Goal: Task Accomplishment & Management: Manage account settings

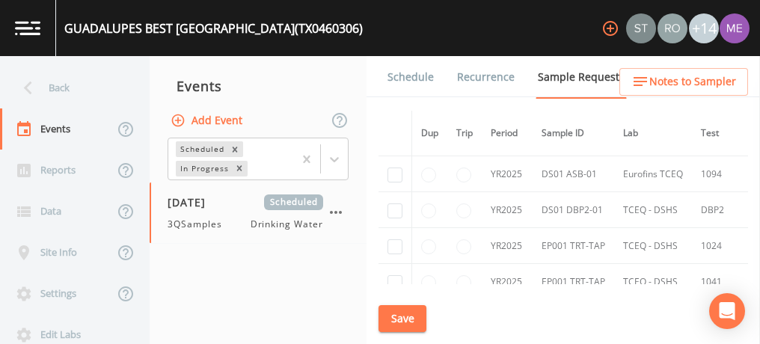
scroll to position [87, 0]
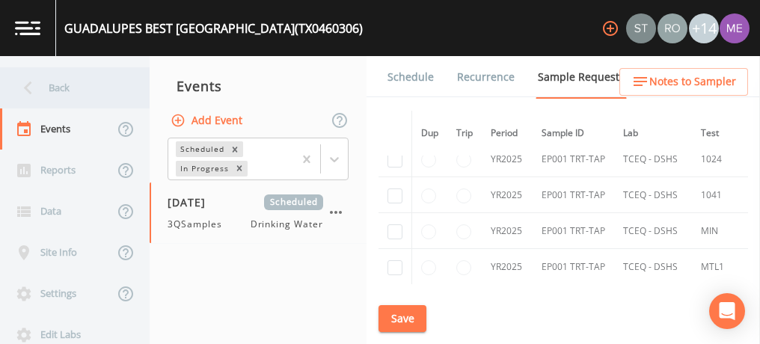
click at [58, 86] on div "Back" at bounding box center [67, 87] width 135 height 41
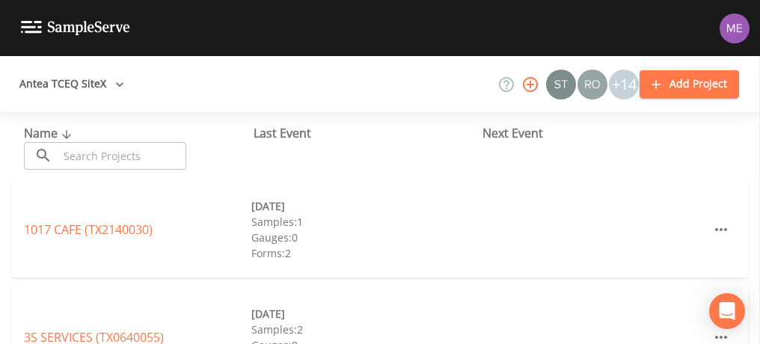
click at [87, 161] on input "text" at bounding box center [122, 156] width 128 height 28
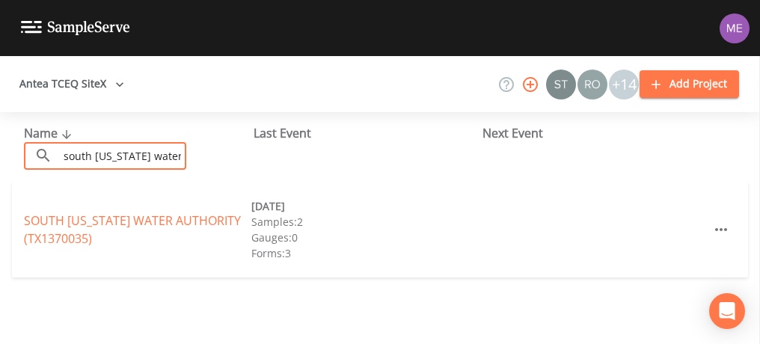
type input "south texas water"
click at [67, 191] on div "SOUTH TEXAS WATER AUTHORITY (TX1370035) 08/11/2025 Samples: 2 Gauges: 0 Forms: 3" at bounding box center [380, 230] width 736 height 96
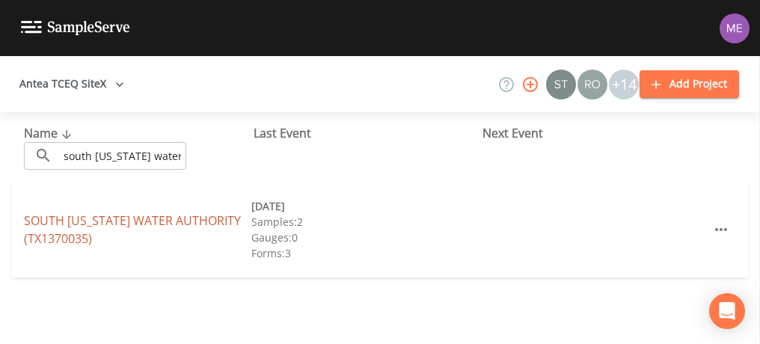
click at [91, 223] on link "SOUTH TEXAS WATER AUTHORITY (TX1370035)" at bounding box center [132, 229] width 217 height 34
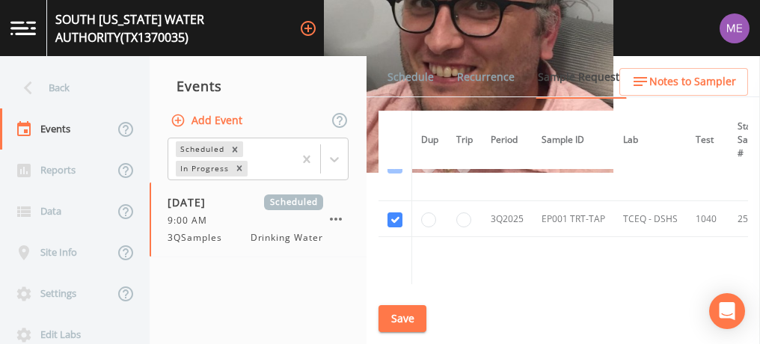
scroll to position [513, 0]
click at [418, 75] on link "Schedule" at bounding box center [410, 77] width 51 height 42
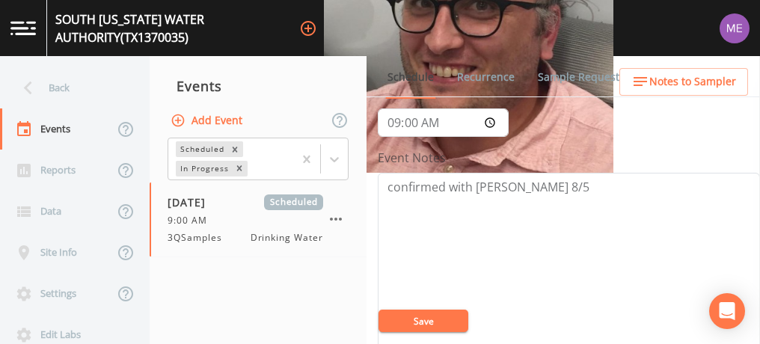
scroll to position [86, 0]
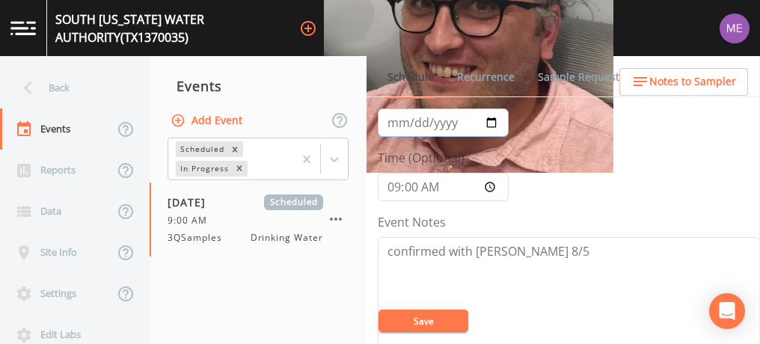
click at [392, 117] on input "2025-08-11" at bounding box center [443, 122] width 131 height 28
type input "2025-09-11"
type input "2025-09-02"
click at [423, 318] on button "Save" at bounding box center [423, 321] width 90 height 22
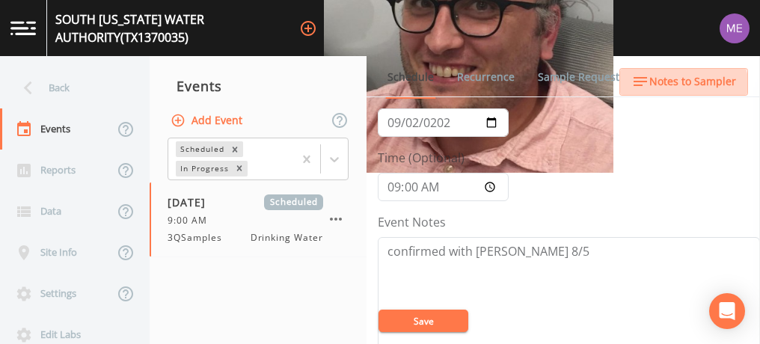
click at [673, 89] on span "Notes to Sampler" at bounding box center [692, 82] width 87 height 19
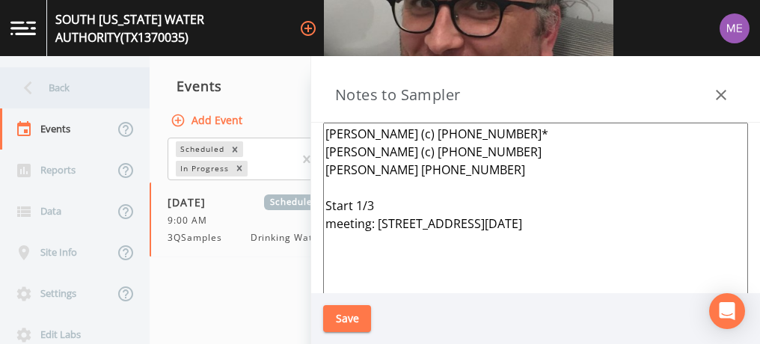
click at [48, 85] on div "Back" at bounding box center [67, 87] width 135 height 41
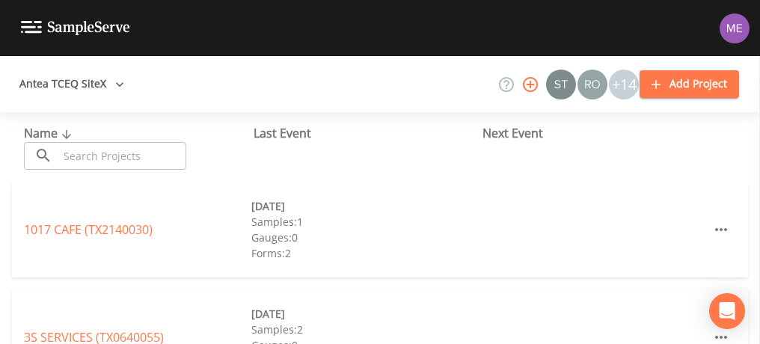
click at [79, 155] on input "text" at bounding box center [122, 156] width 128 height 28
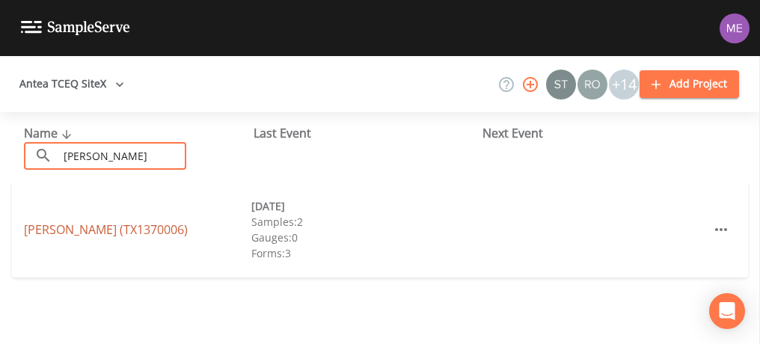
type input "ricardo"
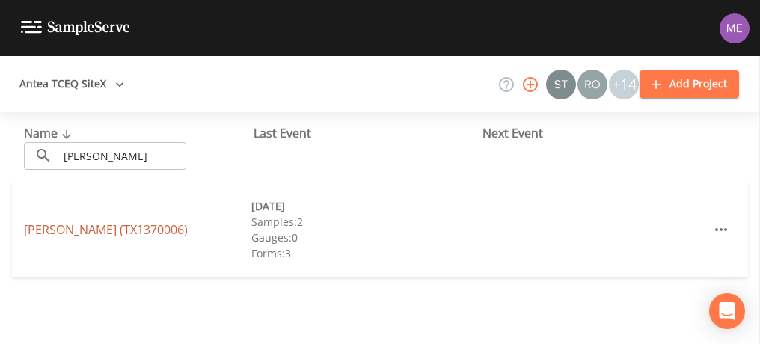
click at [41, 227] on link "RICARDO WSC (TX1370006)" at bounding box center [106, 229] width 164 height 16
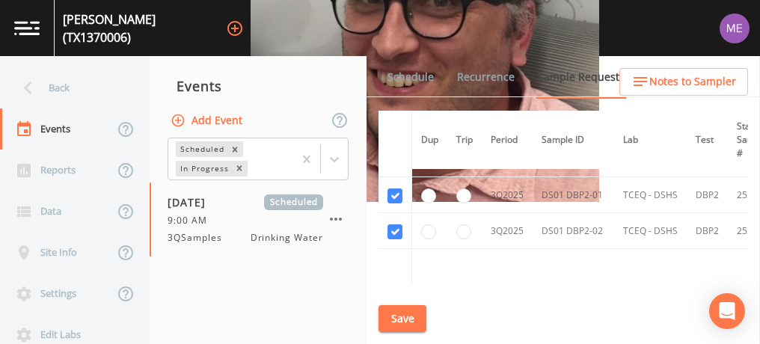
scroll to position [1407, 0]
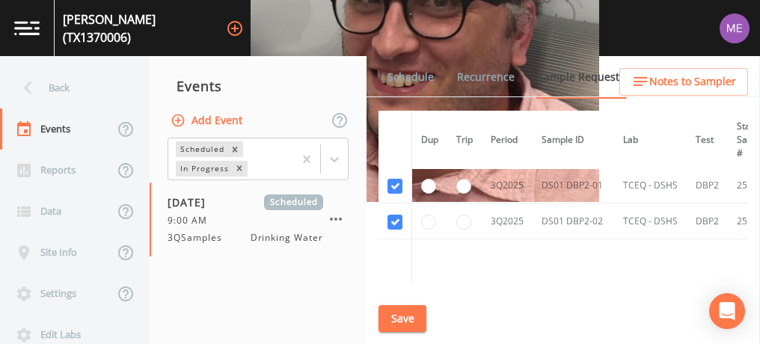
click at [414, 77] on link "Schedule" at bounding box center [410, 77] width 51 height 42
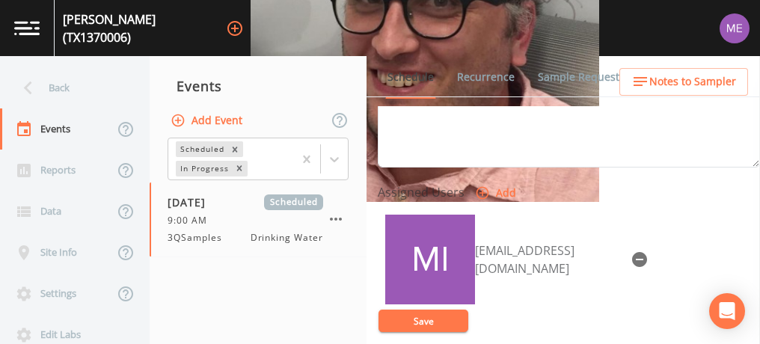
scroll to position [576, 0]
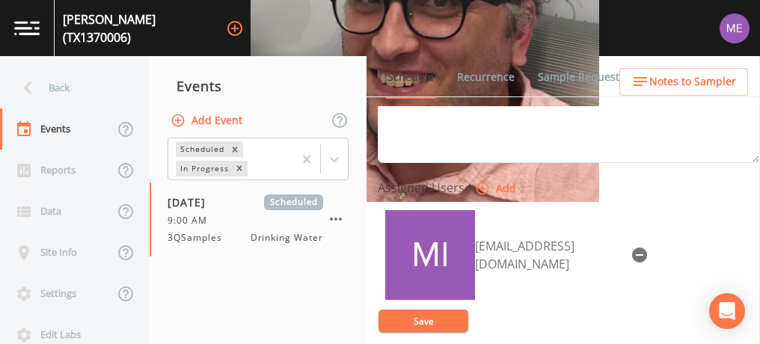
click at [632, 248] on icon "button" at bounding box center [639, 255] width 15 height 15
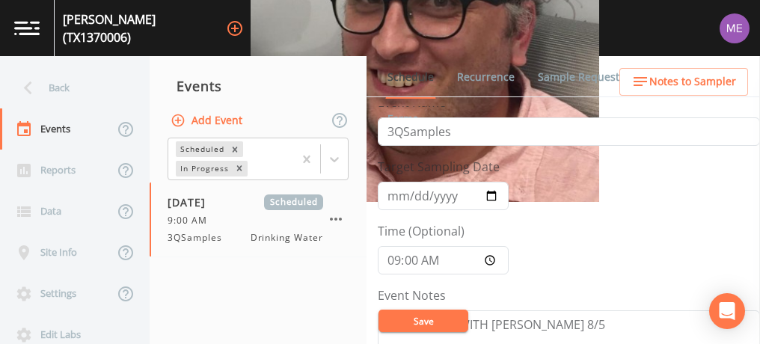
scroll to position [0, 0]
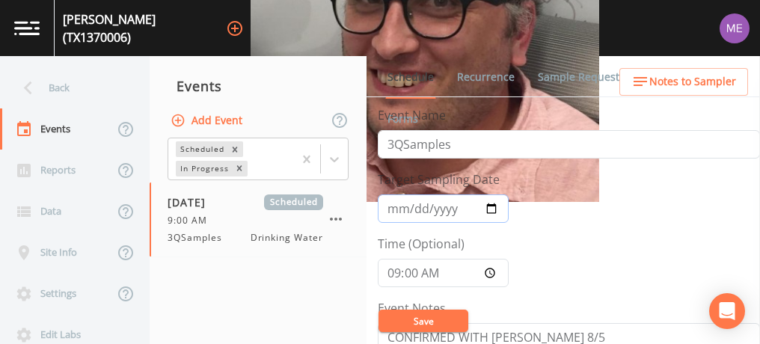
click at [393, 210] on input "2025-08-11" at bounding box center [443, 208] width 131 height 28
type input "2025-09-11"
type input "2025-09-02"
click at [411, 317] on button "Save" at bounding box center [423, 321] width 90 height 22
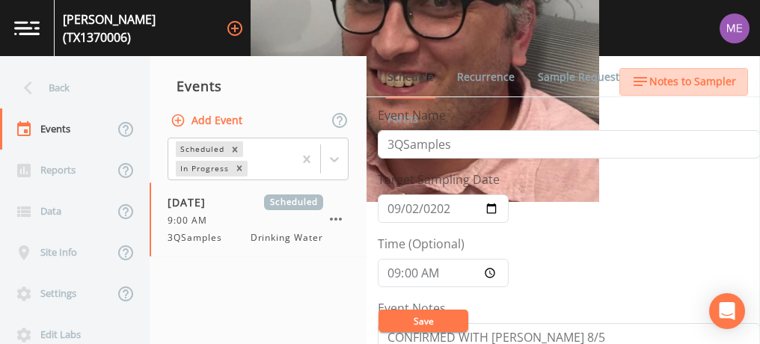
click at [686, 77] on span "Notes to Sampler" at bounding box center [692, 82] width 87 height 19
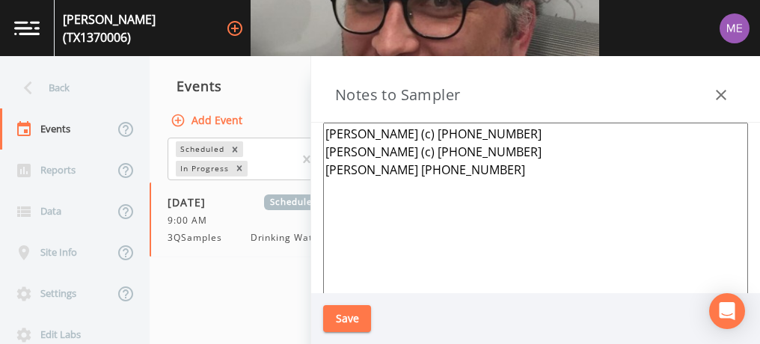
scroll to position [203, 0]
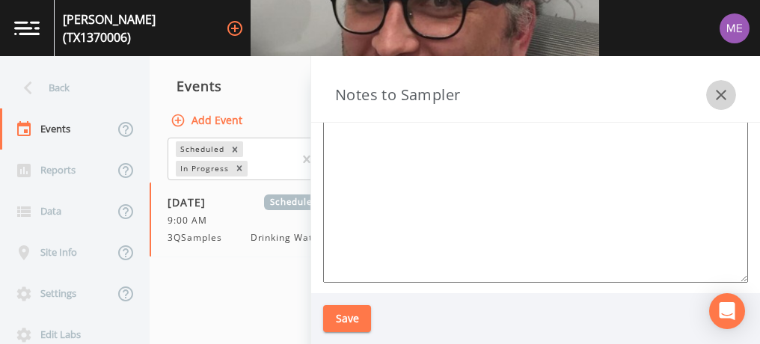
click at [719, 96] on icon "button" at bounding box center [721, 95] width 10 height 10
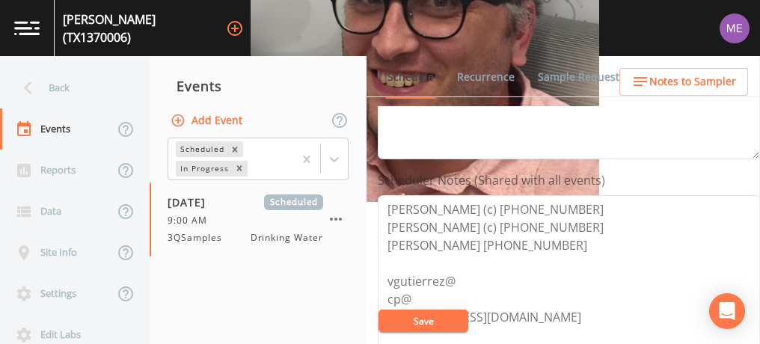
scroll to position [355, 0]
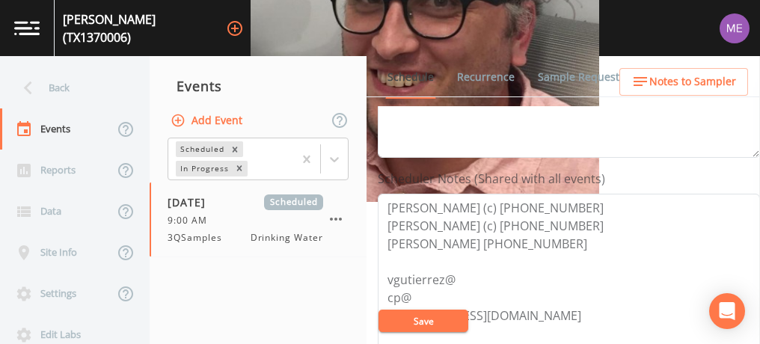
click at [546, 73] on link "Sample Requests" at bounding box center [580, 77] width 91 height 42
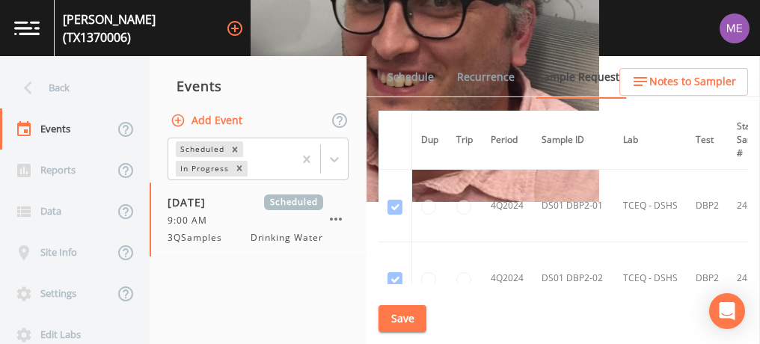
scroll to position [652, 0]
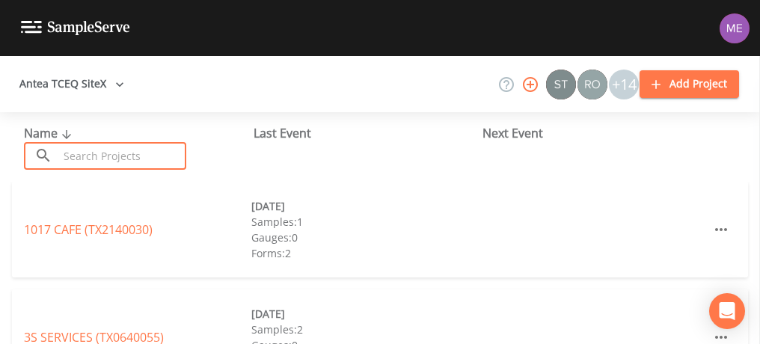
click at [97, 155] on input "text" at bounding box center [122, 156] width 128 height 28
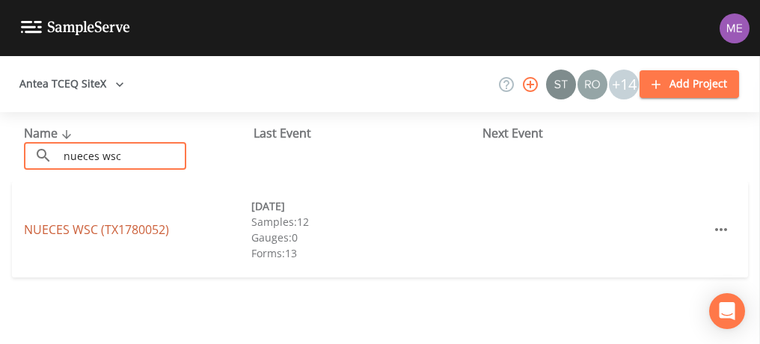
type input "nueces wsc"
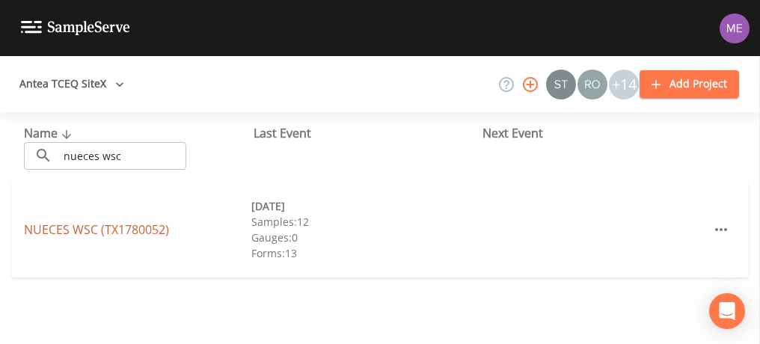
click at [69, 226] on link "NUECES WSC (TX1780052)" at bounding box center [96, 229] width 145 height 16
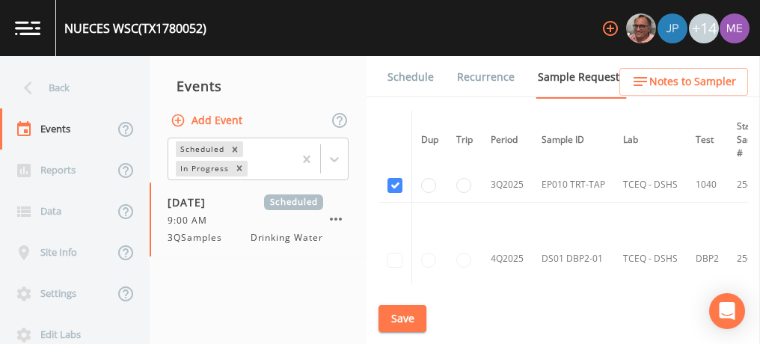
scroll to position [5622, 0]
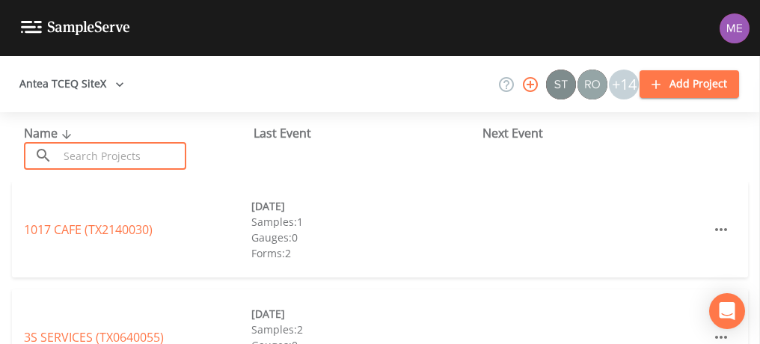
click at [163, 159] on input "text" at bounding box center [122, 156] width 128 height 28
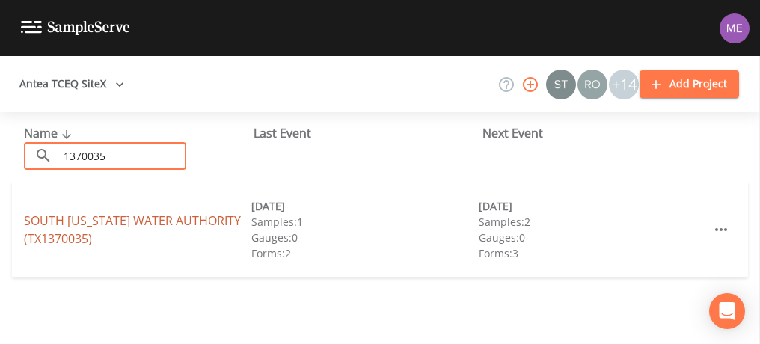
type input "1370035"
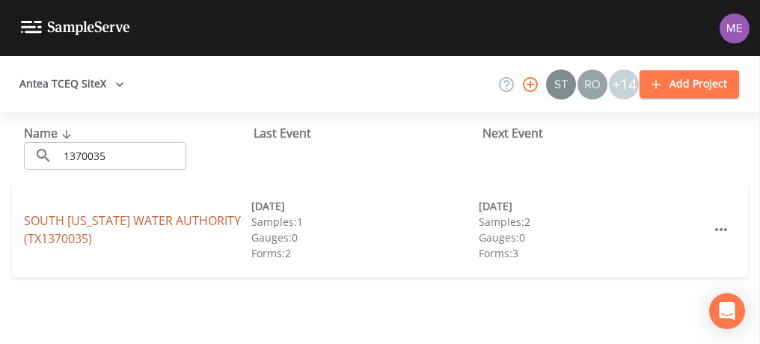
click at [78, 217] on link "SOUTH TEXAS WATER AUTHORITY (TX1370035)" at bounding box center [132, 229] width 217 height 34
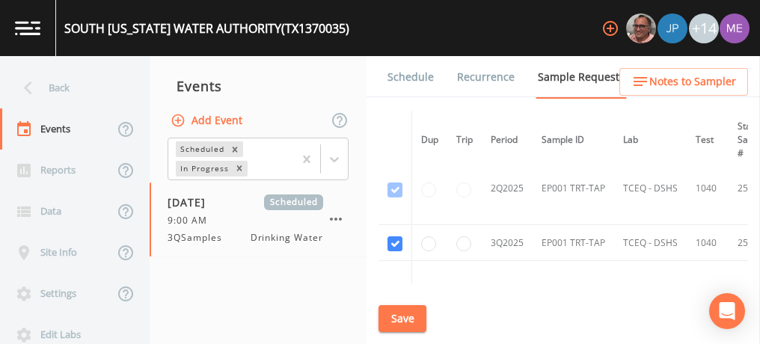
scroll to position [575, 0]
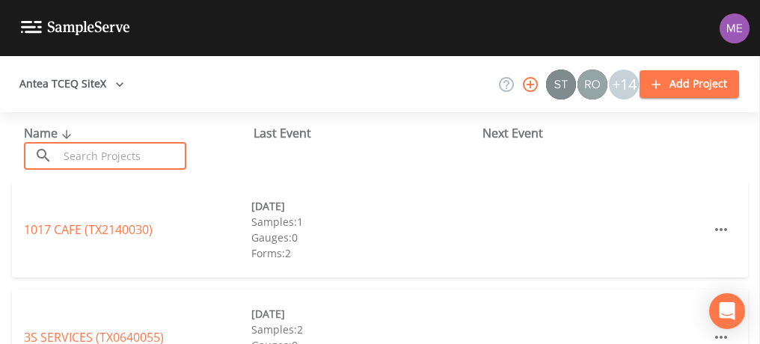
click at [150, 149] on input "text" at bounding box center [122, 156] width 128 height 28
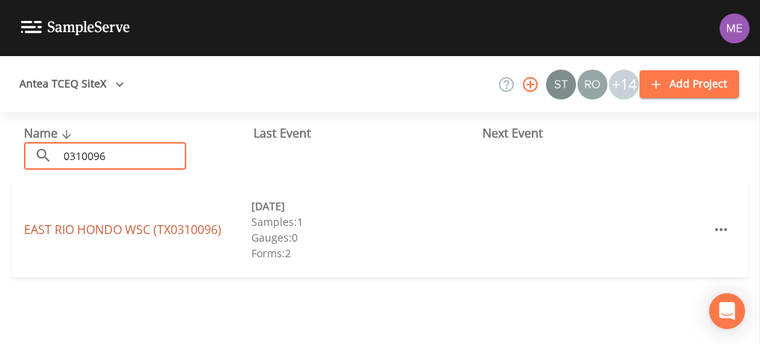
type input "0310096"
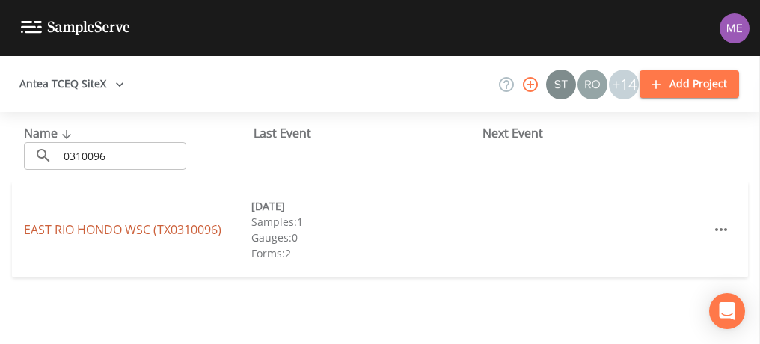
click at [56, 224] on link "[GEOGRAPHIC_DATA] (TX0310096)" at bounding box center [122, 229] width 197 height 16
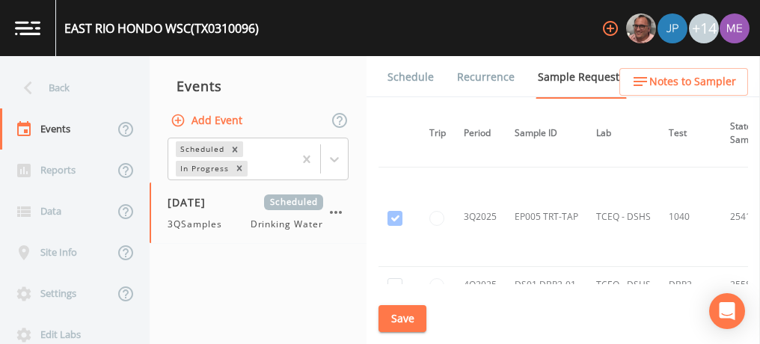
scroll to position [5585, 27]
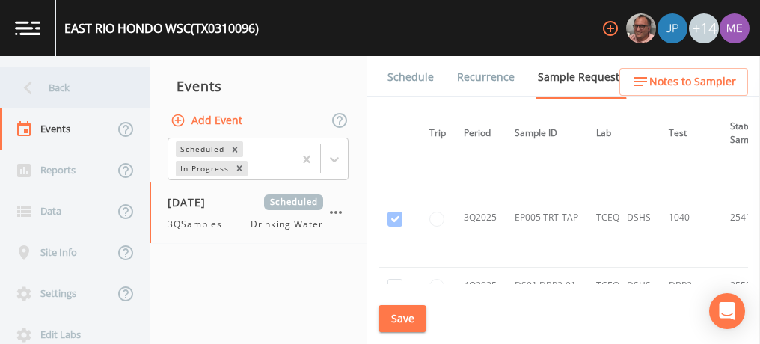
click at [51, 85] on div "Back" at bounding box center [67, 87] width 135 height 41
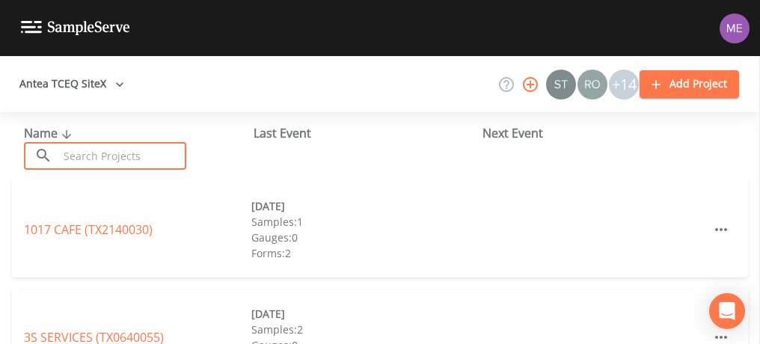
click at [90, 152] on input "text" at bounding box center [122, 156] width 128 height 28
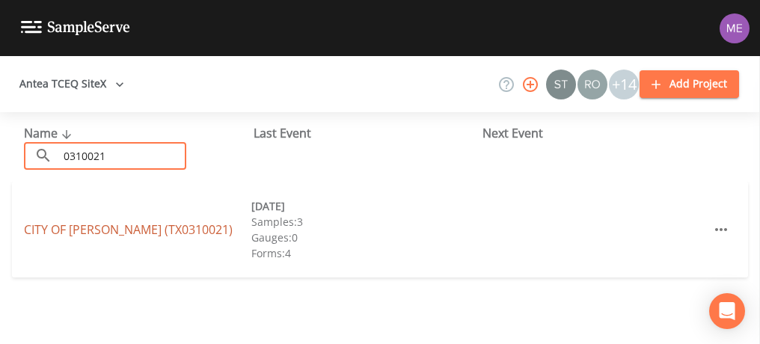
type input "0310021"
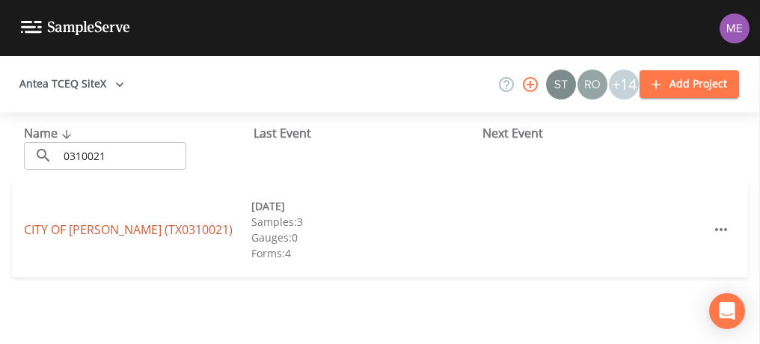
click at [96, 230] on link "CITY OF COMBES (TX0310021)" at bounding box center [128, 229] width 209 height 16
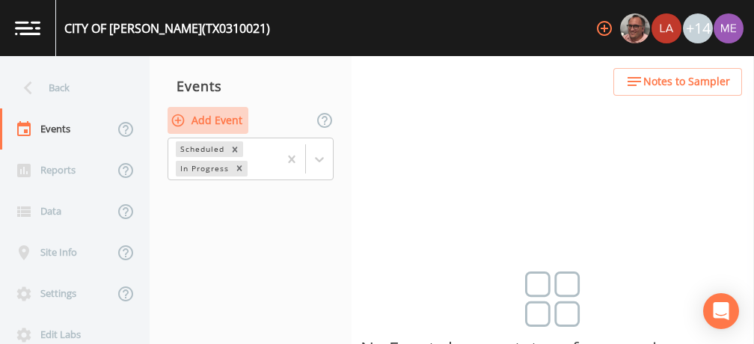
click at [200, 118] on button "Add Event" at bounding box center [208, 121] width 81 height 28
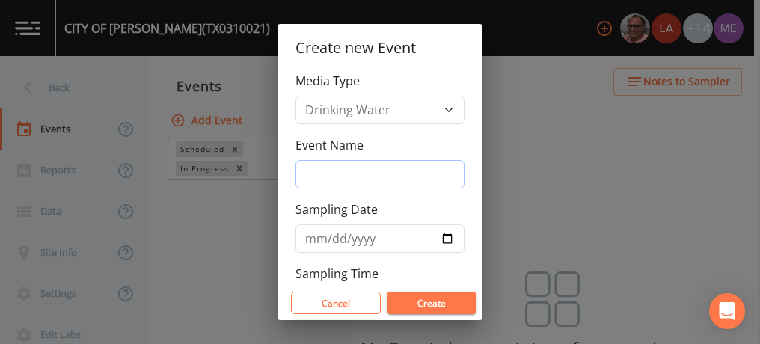
click at [316, 173] on input "Event Name" at bounding box center [379, 174] width 169 height 28
type input "3QSamples"
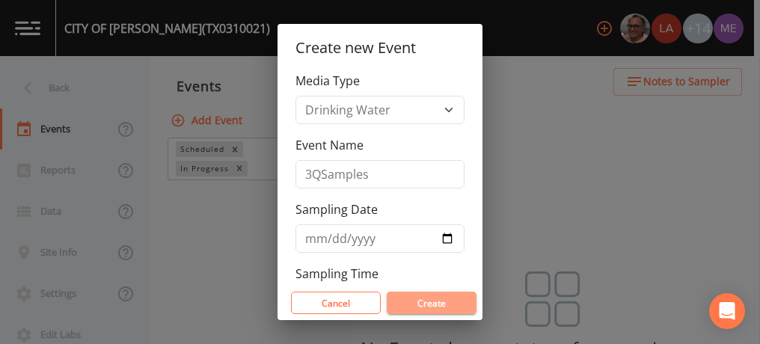
click at [428, 302] on button "Create" at bounding box center [432, 303] width 90 height 22
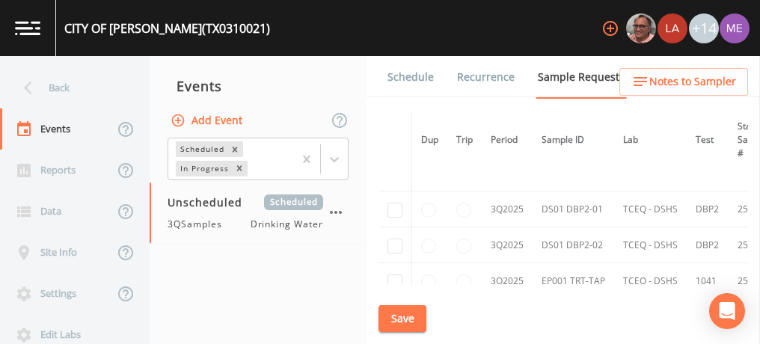
scroll to position [1605, 0]
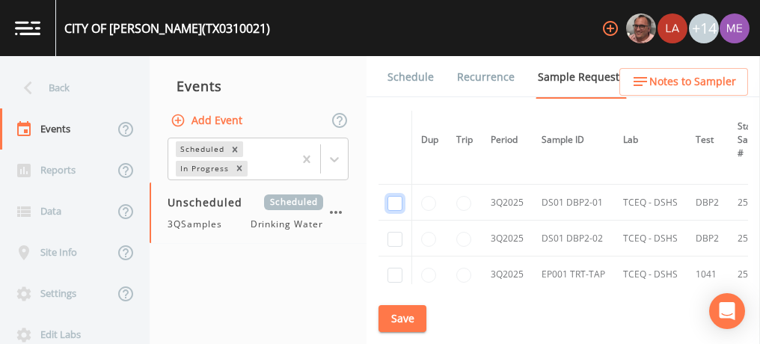
checkbox input "true"
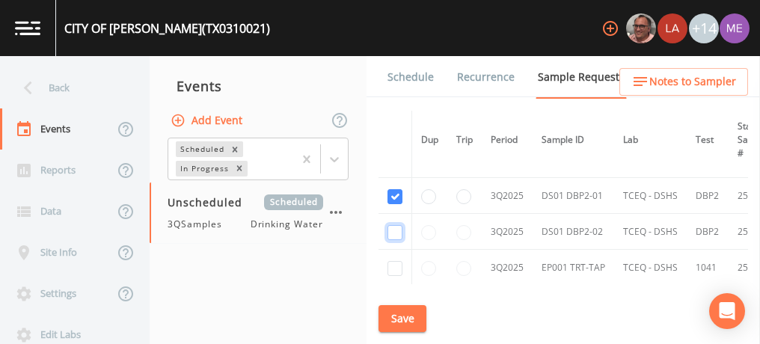
checkbox input "true"
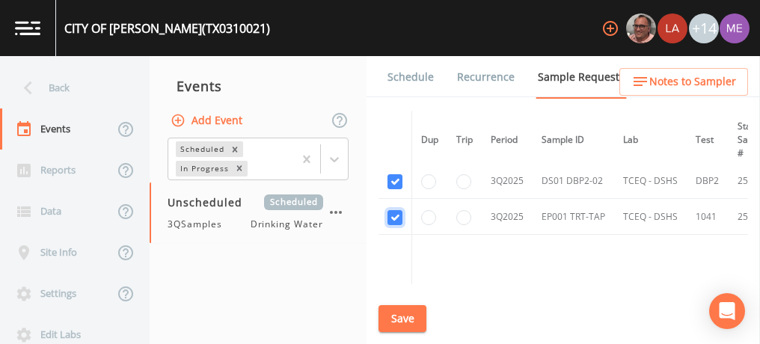
scroll to position [1473, 0]
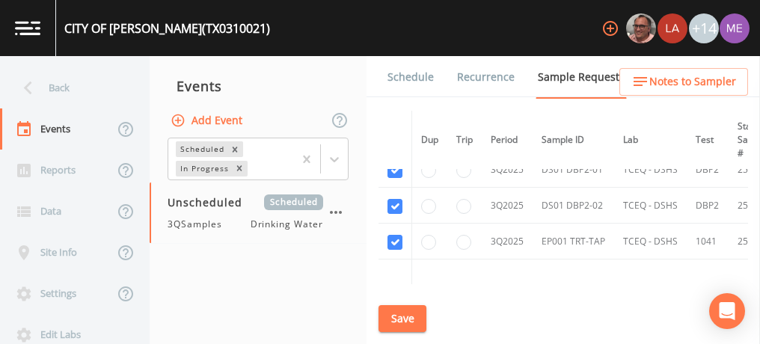
click at [414, 319] on button "Save" at bounding box center [402, 319] width 48 height 28
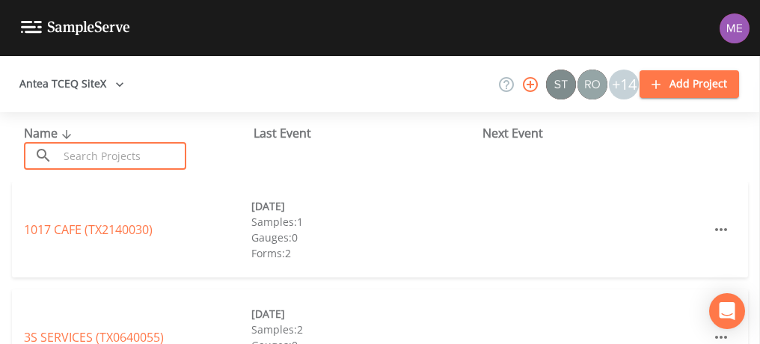
click at [141, 159] on input "text" at bounding box center [122, 156] width 128 height 28
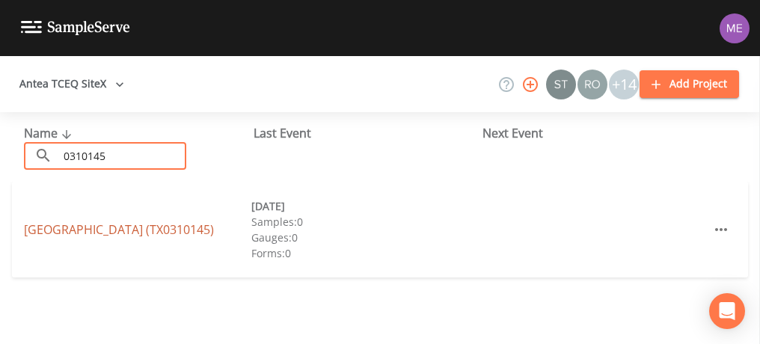
type input "0310145"
click at [32, 233] on link "[GEOGRAPHIC_DATA] (TX0310145)" at bounding box center [119, 229] width 190 height 16
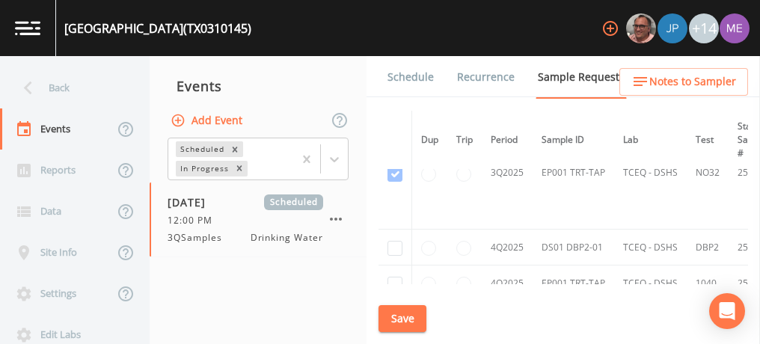
scroll to position [1241, 0]
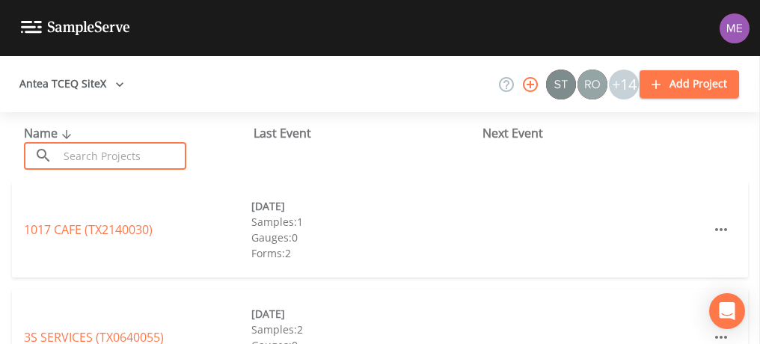
click at [168, 156] on input "text" at bounding box center [122, 156] width 128 height 28
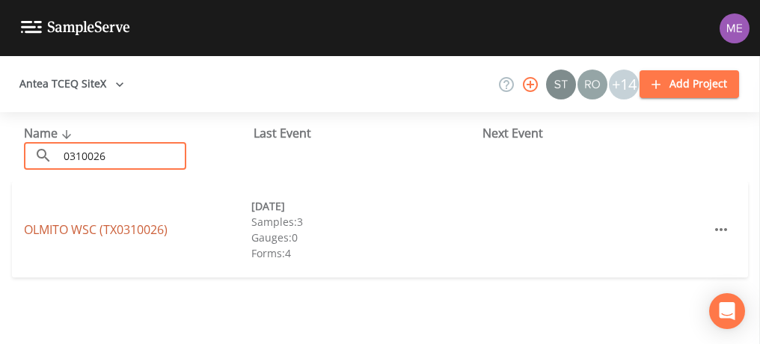
type input "0310026"
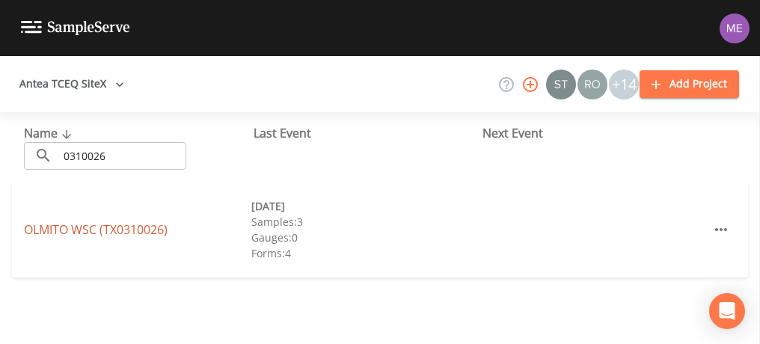
click at [76, 230] on link "OLMITO WSC (TX0310026)" at bounding box center [96, 229] width 144 height 16
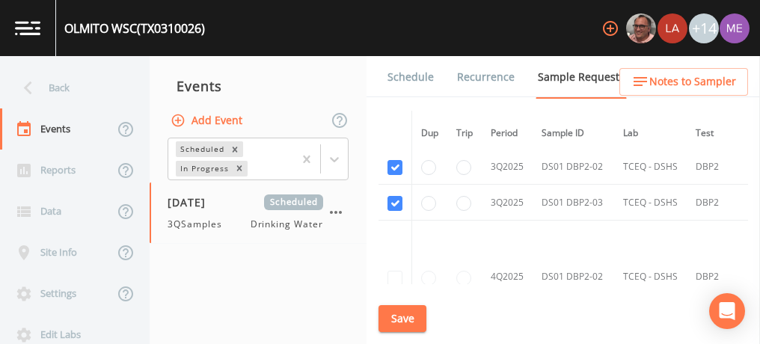
scroll to position [2257, 0]
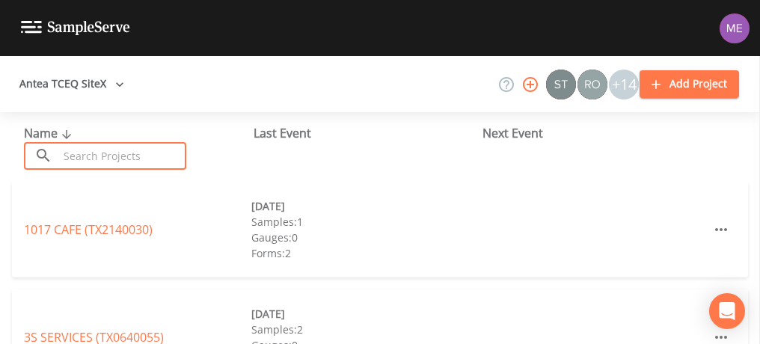
click at [172, 162] on input "text" at bounding box center [122, 156] width 128 height 28
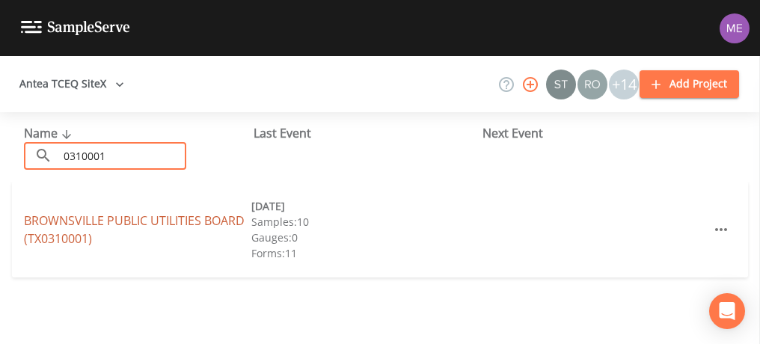
type input "0310001"
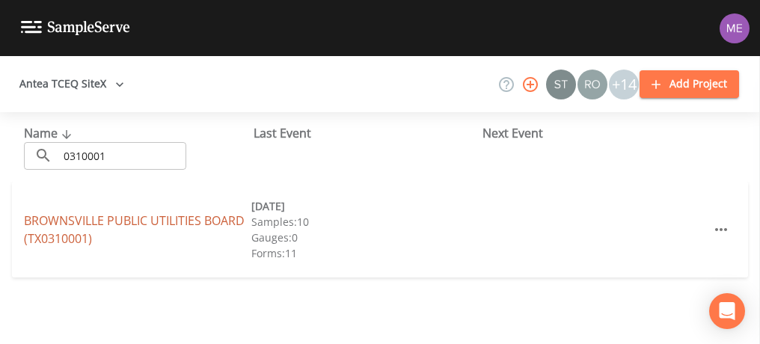
click at [132, 217] on link "BROWNSVILLE PUBLIC UTILITIES BOARD (TX0310001)" at bounding box center [134, 229] width 221 height 34
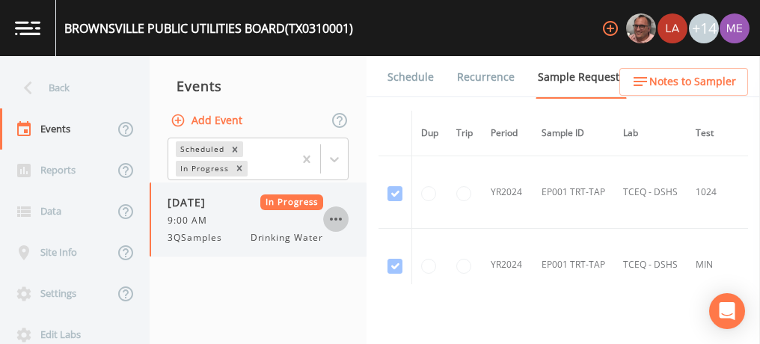
click at [338, 217] on icon "button" at bounding box center [336, 219] width 18 height 18
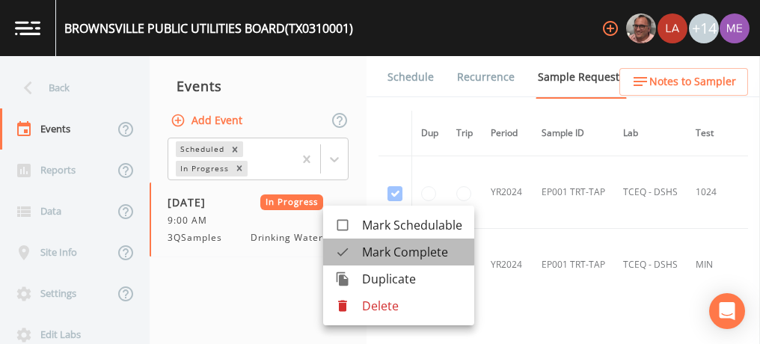
click at [363, 251] on span "Mark Complete" at bounding box center [412, 252] width 100 height 18
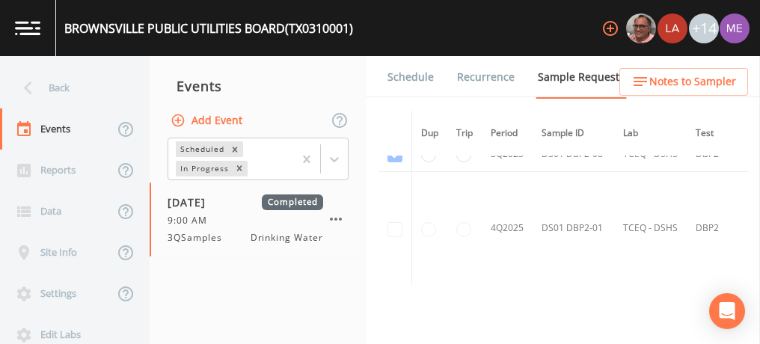
scroll to position [6549, 0]
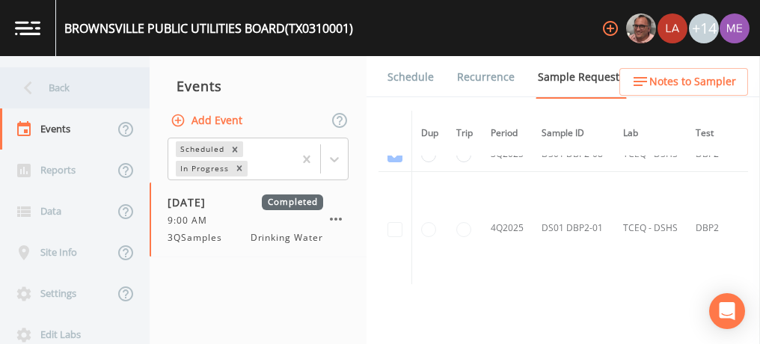
click at [59, 88] on div "Back" at bounding box center [67, 87] width 135 height 41
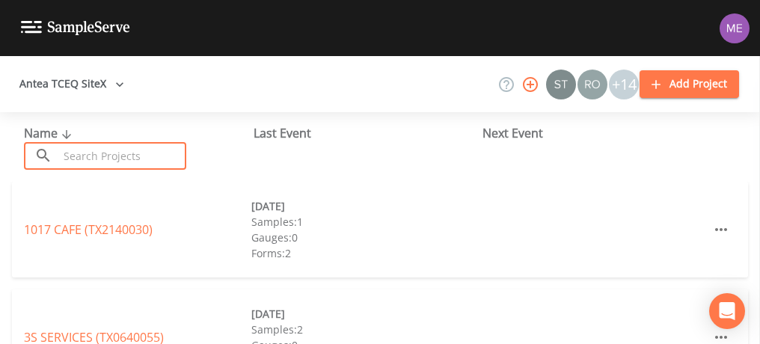
click at [85, 148] on input "text" at bounding box center [122, 156] width 128 height 28
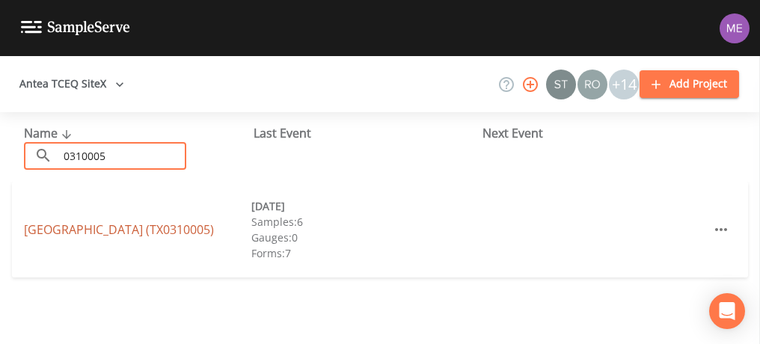
type input "0310005"
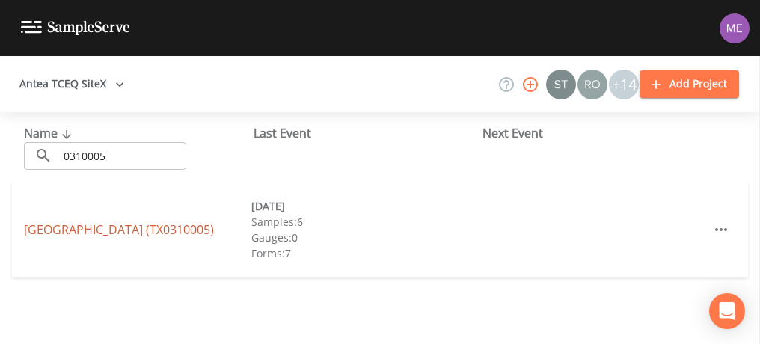
click at [103, 222] on link "[GEOGRAPHIC_DATA] (TX0310005)" at bounding box center [119, 229] width 190 height 16
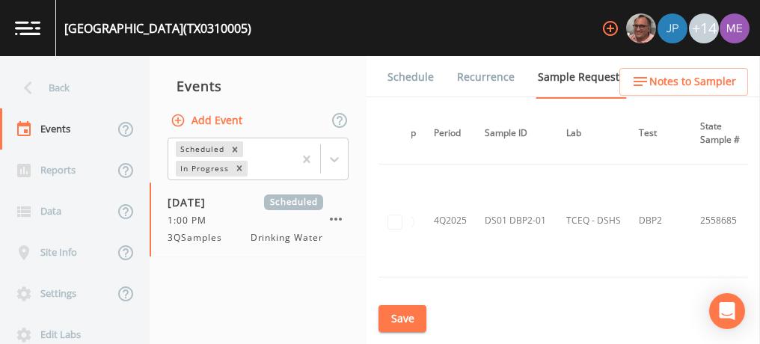
scroll to position [4051, 0]
